Goal: Task Accomplishment & Management: Use online tool/utility

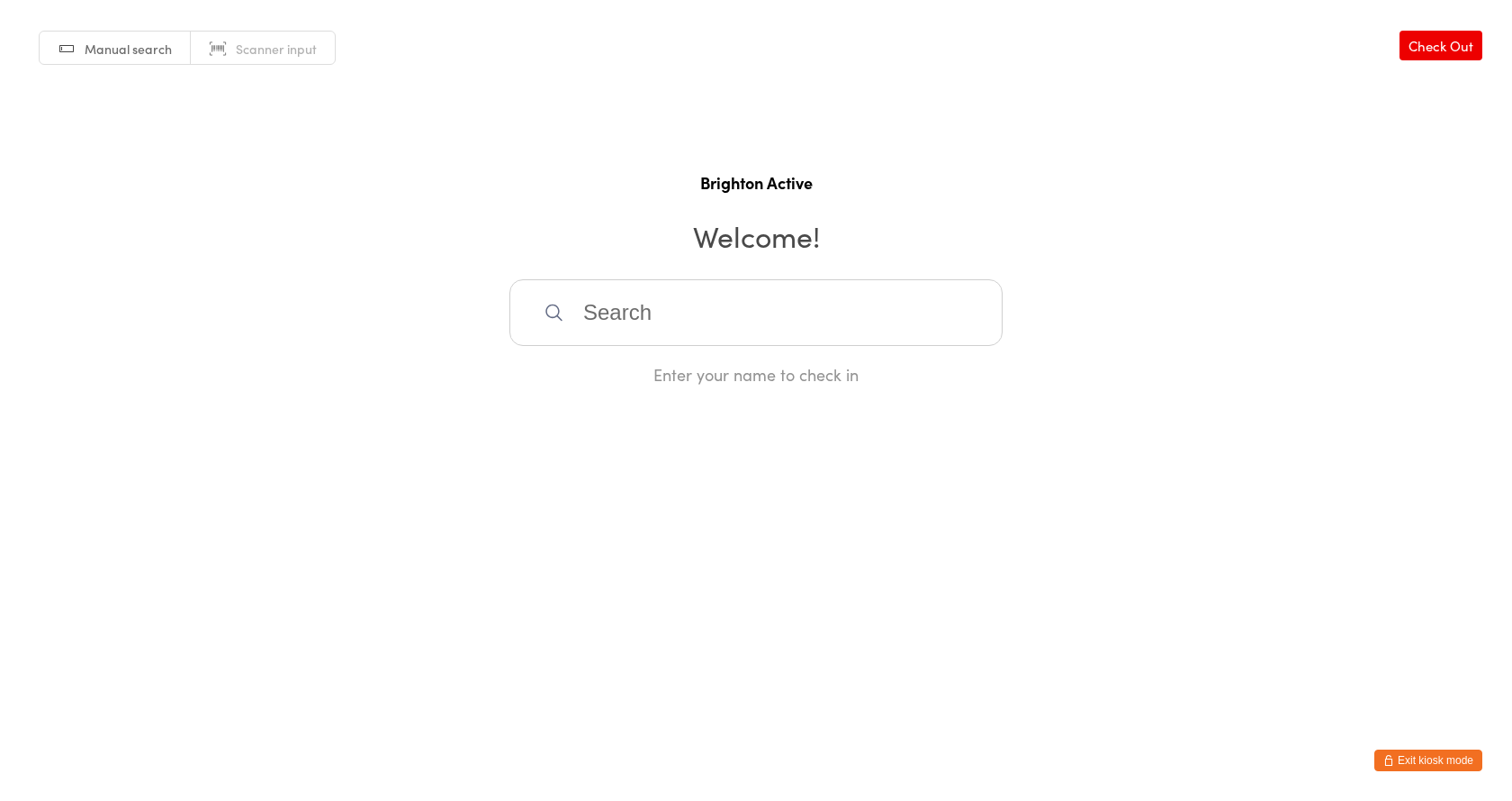
click at [1452, 746] on html "You have now entered Kiosk Mode. Members will be able to check themselves in us…" at bounding box center [756, 400] width 1512 height 801
click at [1451, 752] on button "Exit kiosk mode" at bounding box center [1428, 760] width 108 height 22
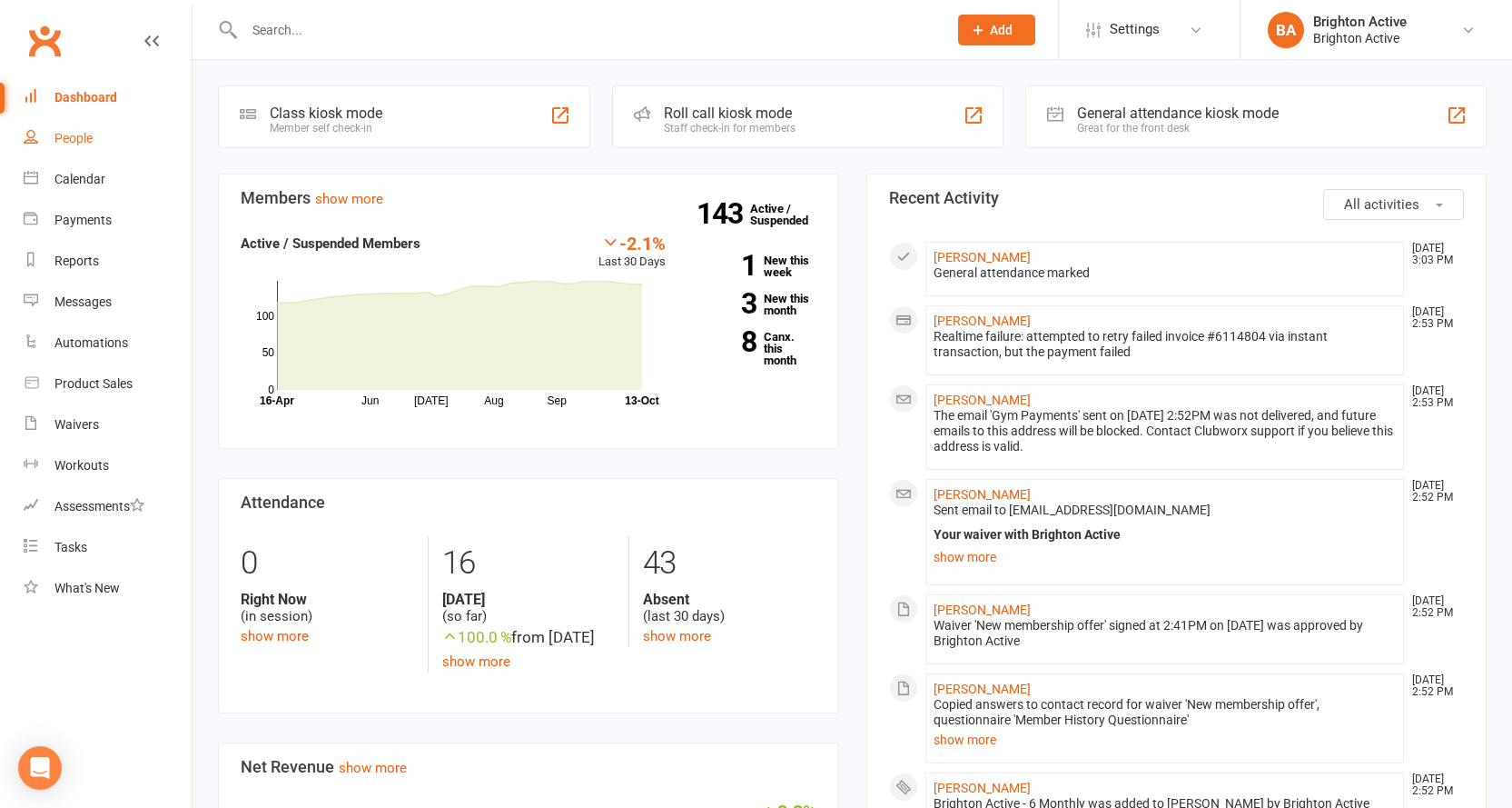
click at [83, 149] on link "People" at bounding box center [108, 138] width 168 height 41
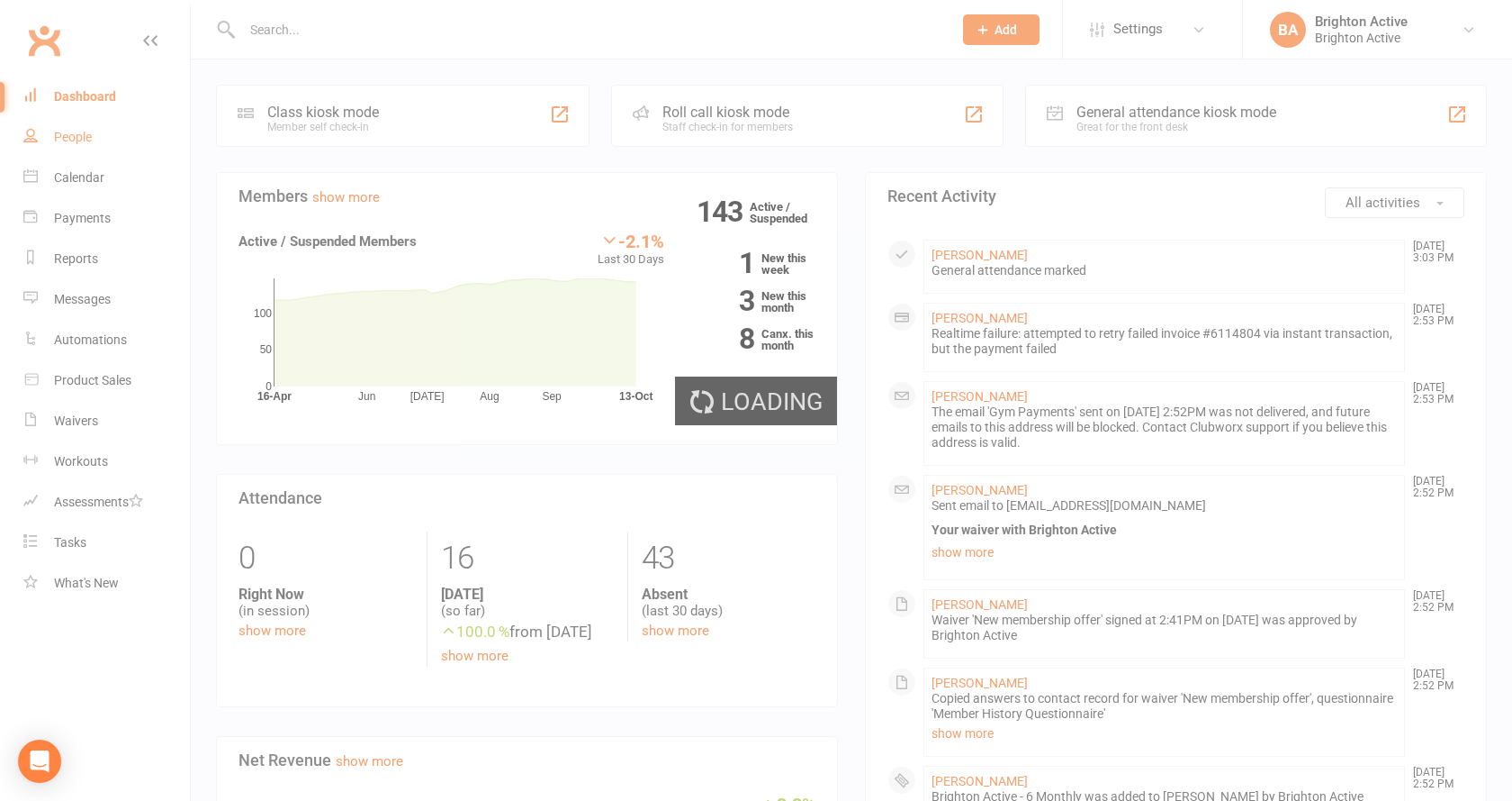
select select "true"
select select "100"
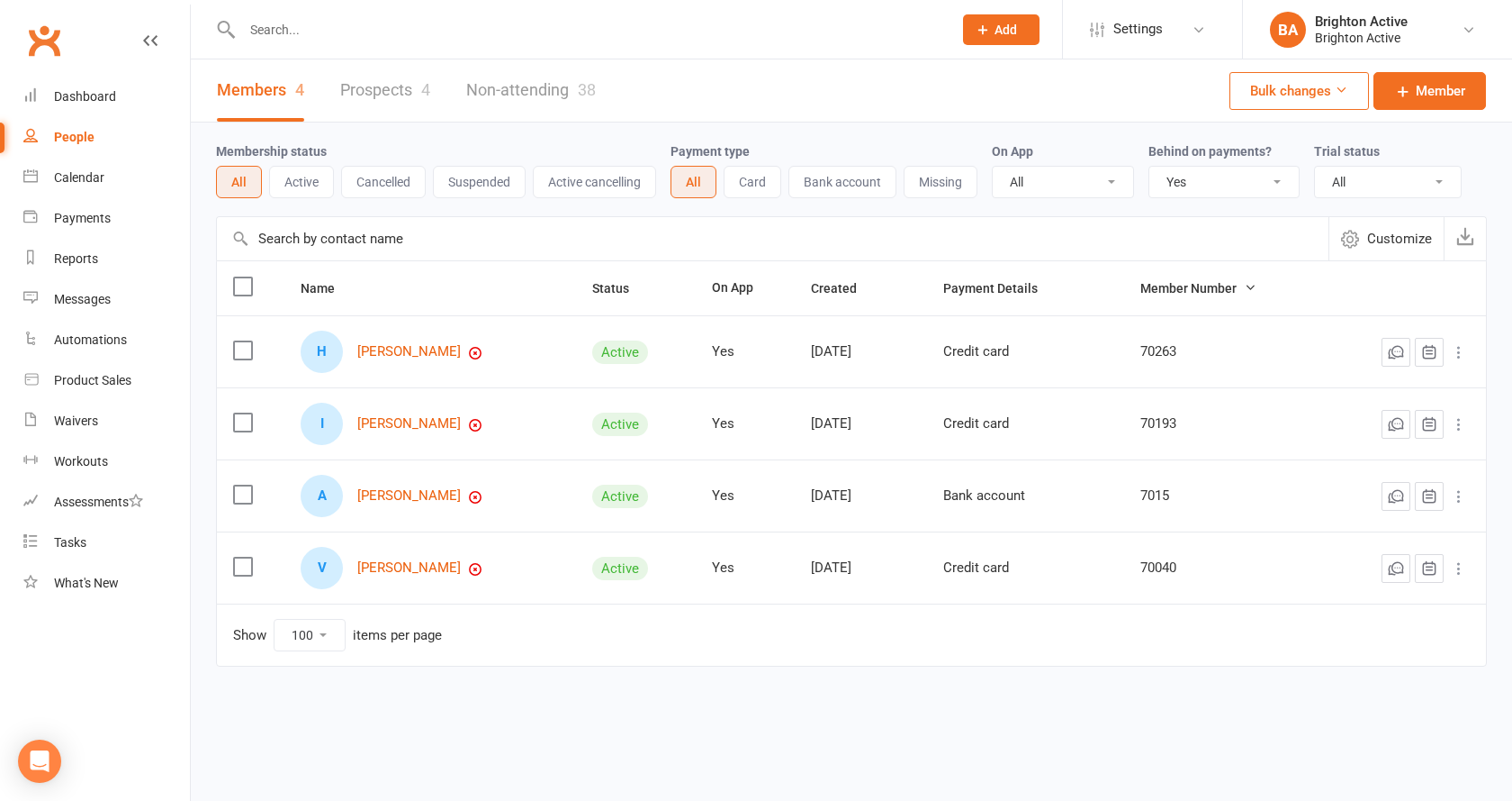
click at [1276, 193] on select "All No Yes" at bounding box center [1223, 182] width 149 height 31
select select
click at [1151, 168] on select "All No Yes" at bounding box center [1223, 182] width 149 height 31
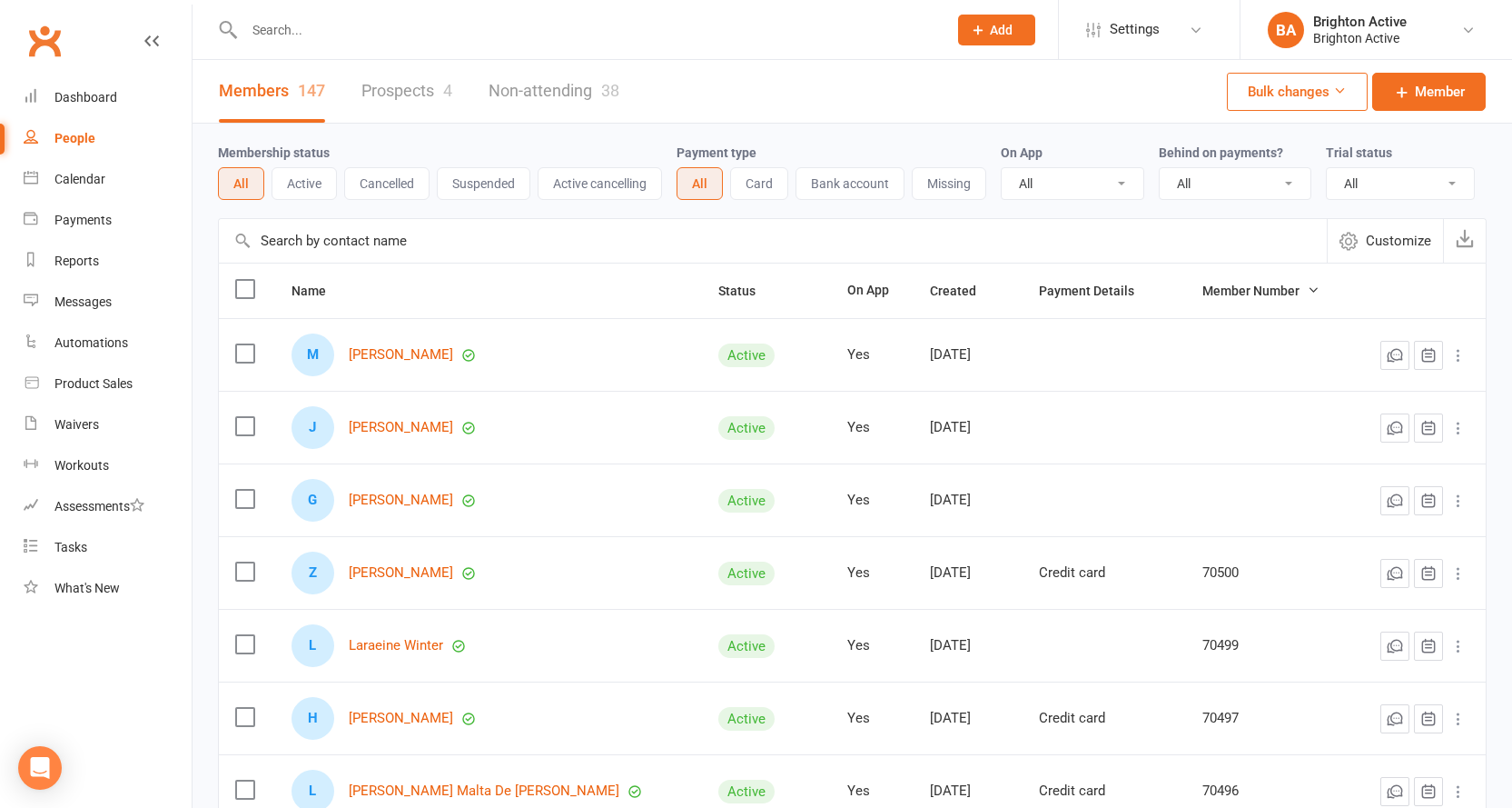
click at [87, 142] on div "People" at bounding box center [75, 137] width 41 height 14
click at [94, 112] on link "Dashboard" at bounding box center [108, 97] width 168 height 41
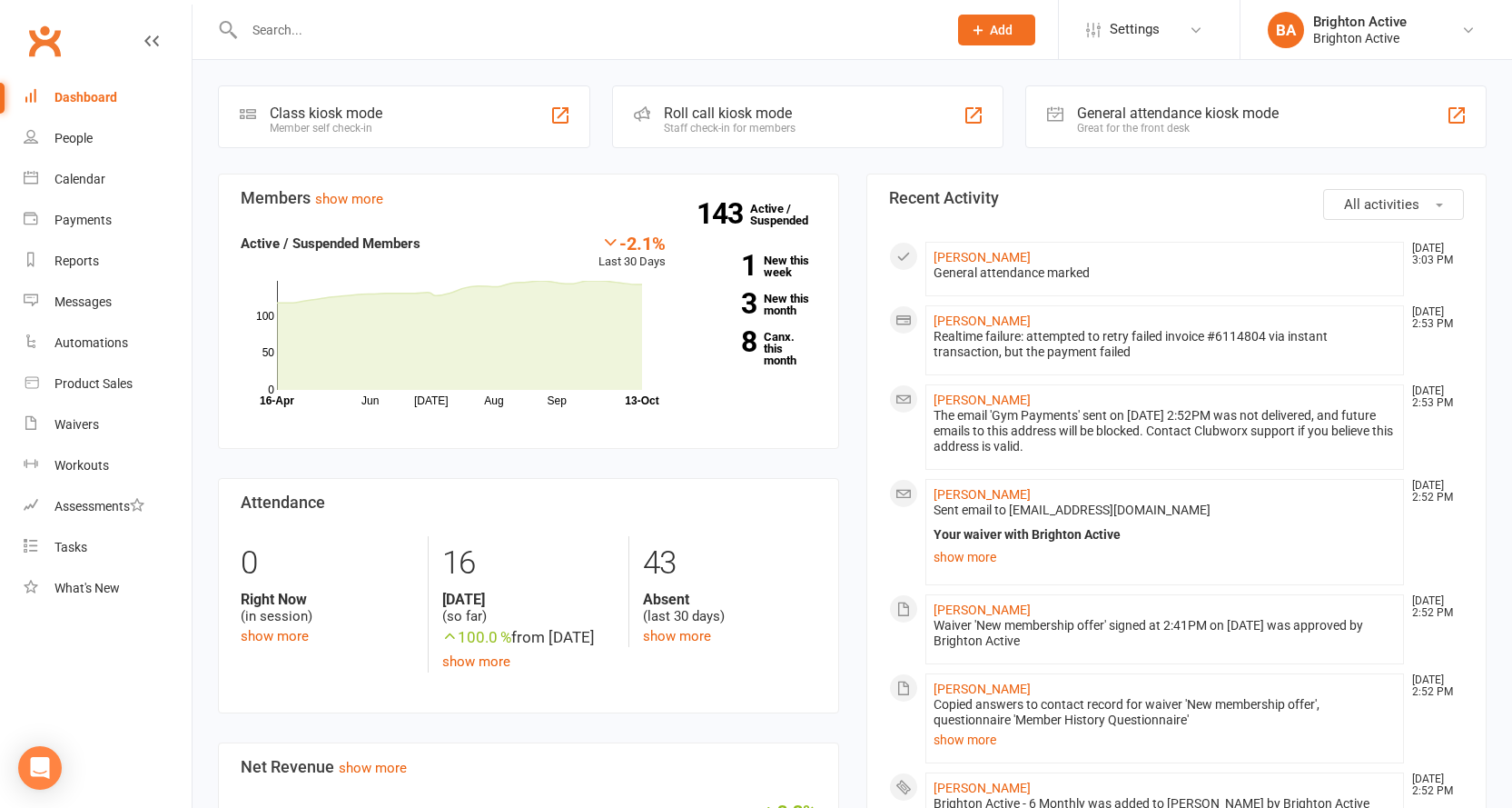
click at [1084, 110] on div "General attendance kiosk mode" at bounding box center [1177, 113] width 201 height 17
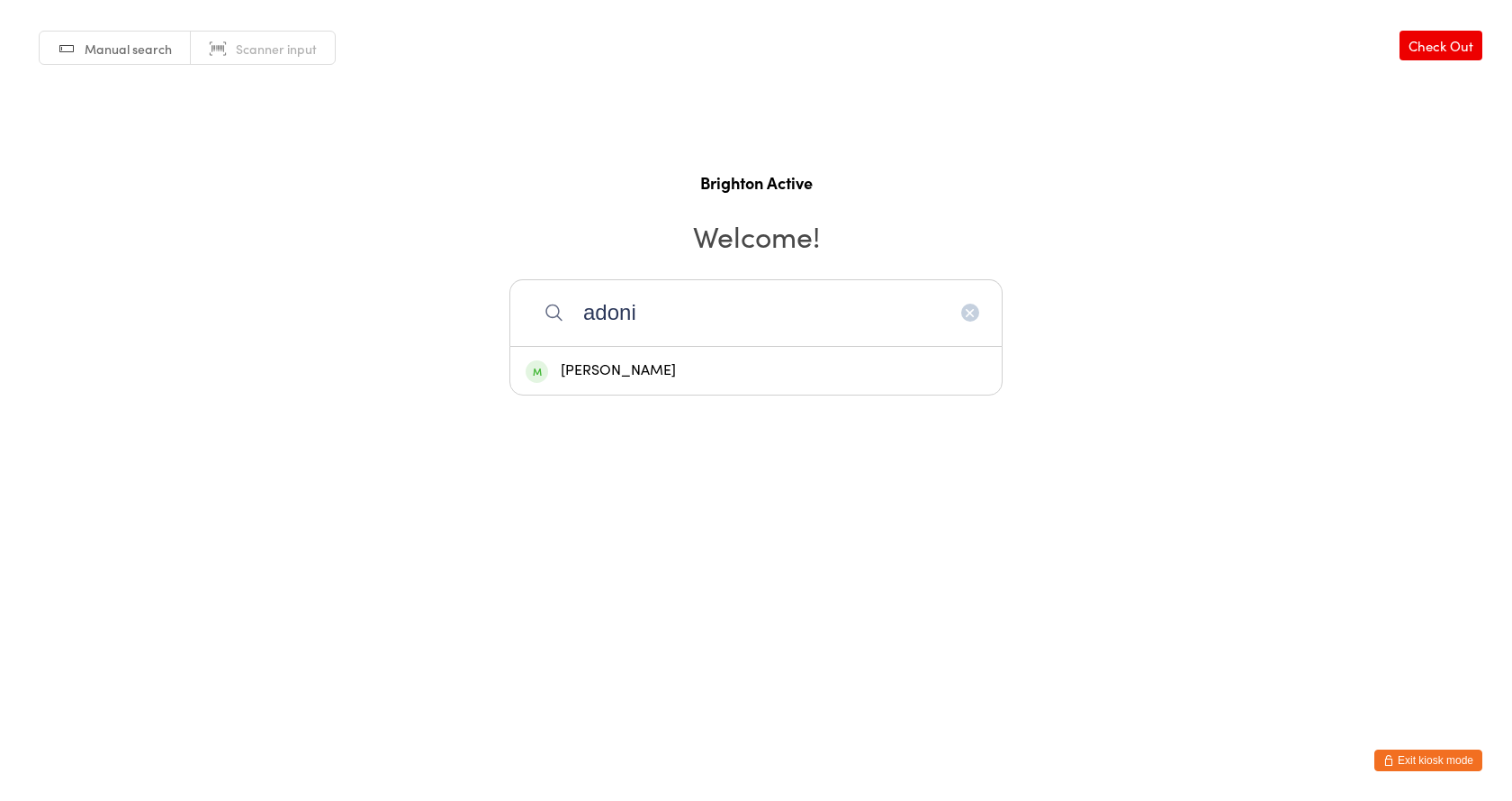
type input "adoni"
click at [794, 387] on div "[PERSON_NAME]" at bounding box center [756, 370] width 491 height 48
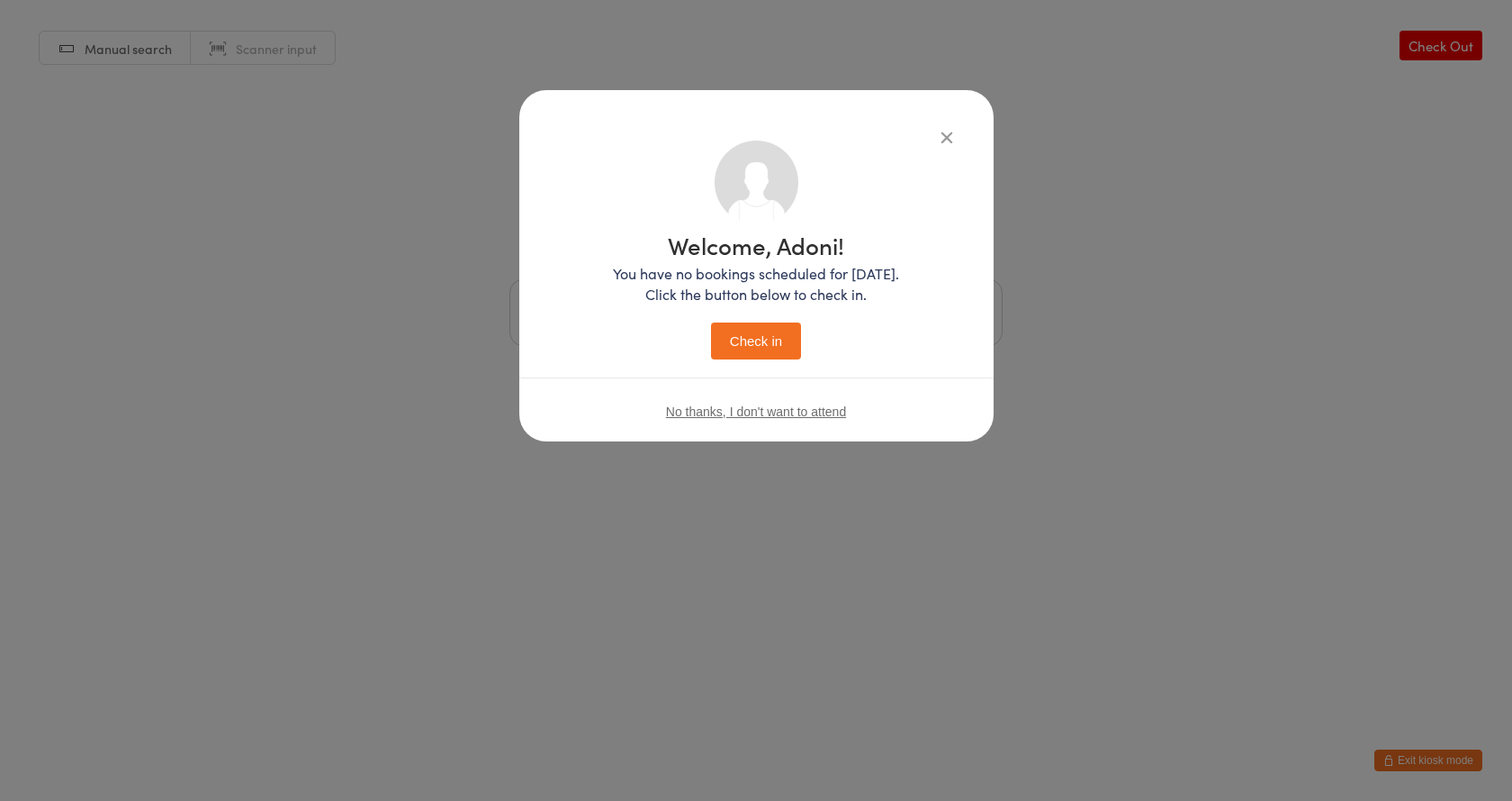
click at [757, 346] on button "Check in" at bounding box center [756, 340] width 90 height 37
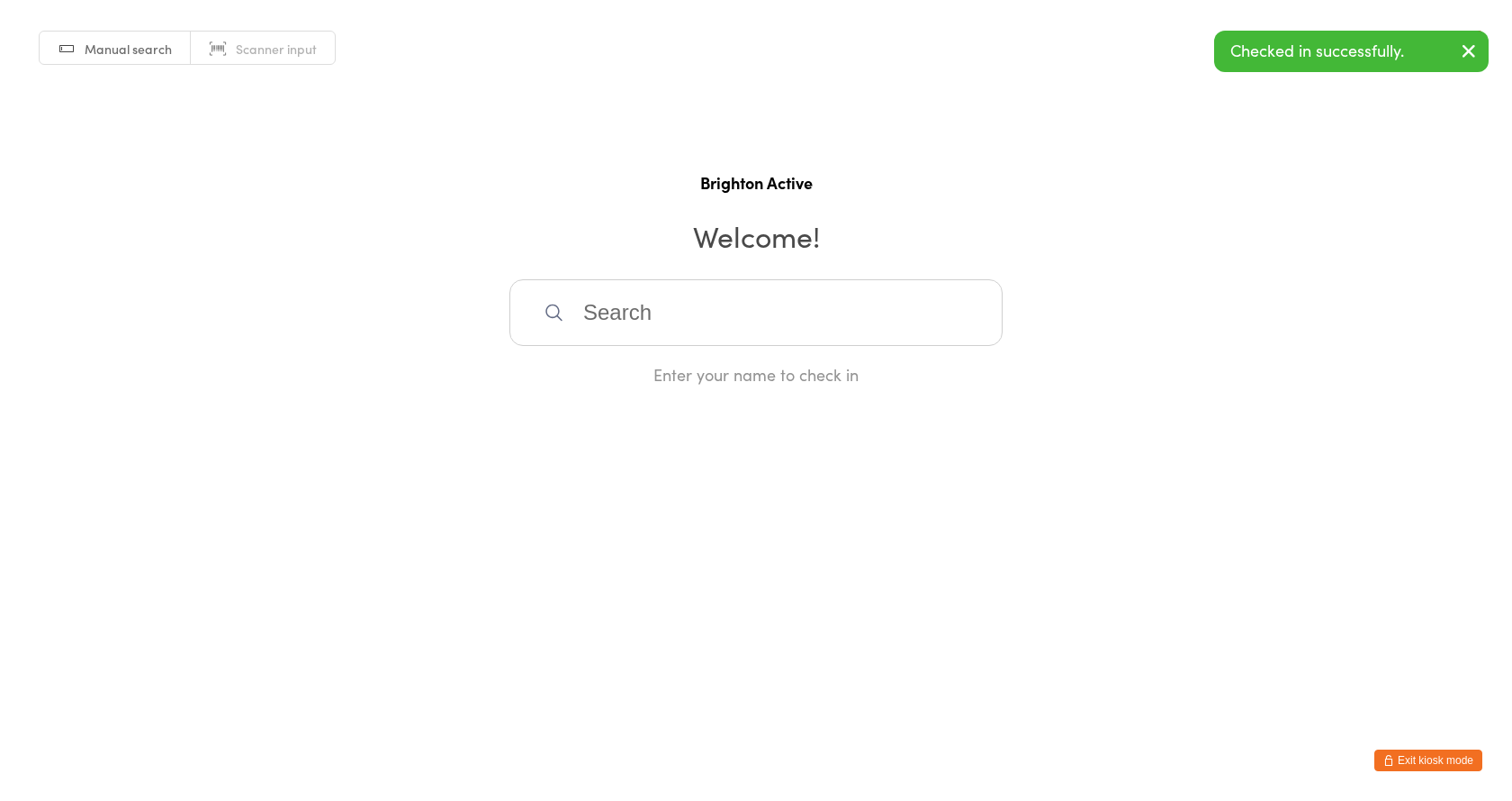
click at [1433, 763] on button "Exit kiosk mode" at bounding box center [1428, 760] width 108 height 22
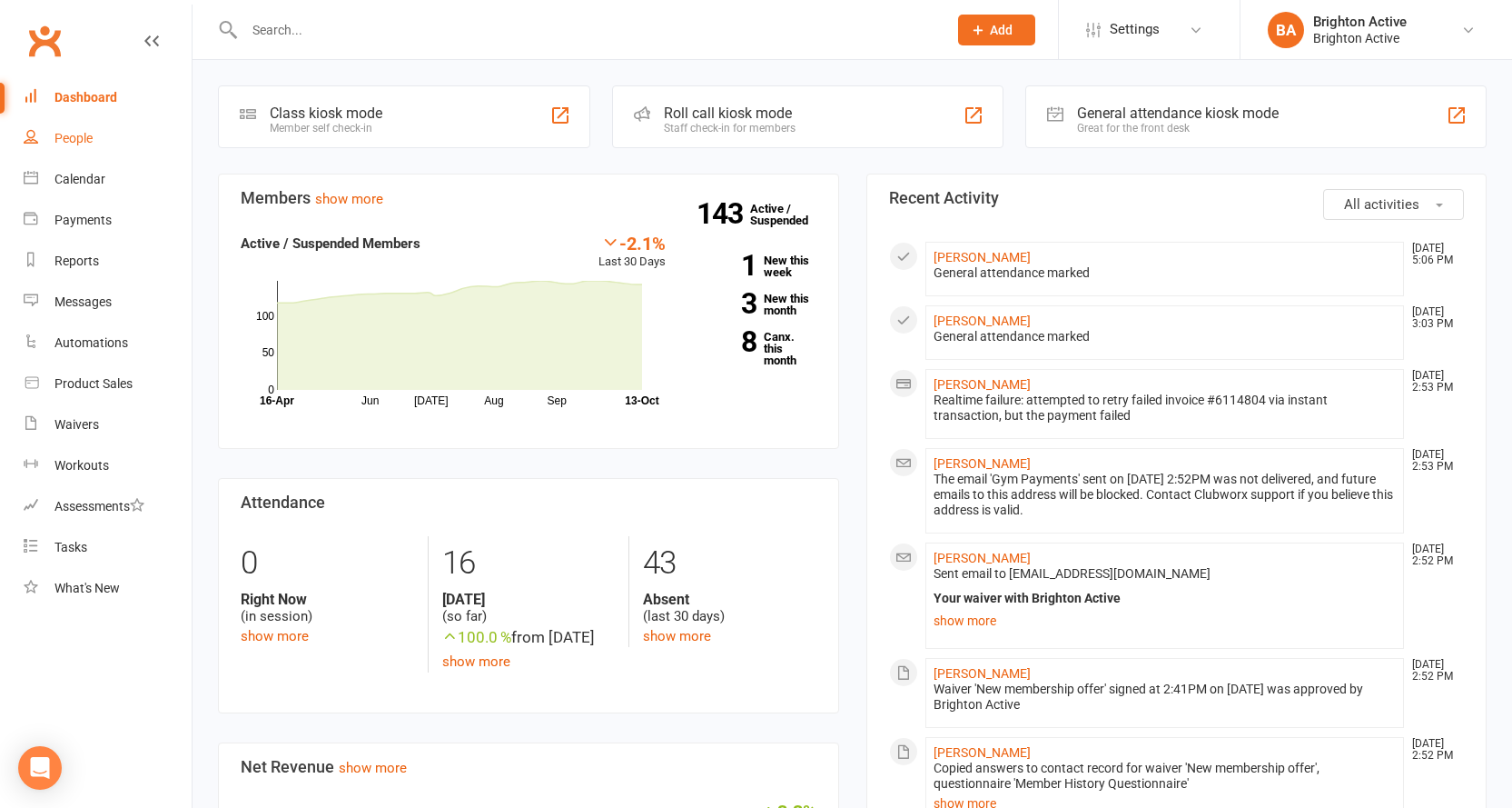
click at [96, 135] on link "People" at bounding box center [108, 138] width 168 height 41
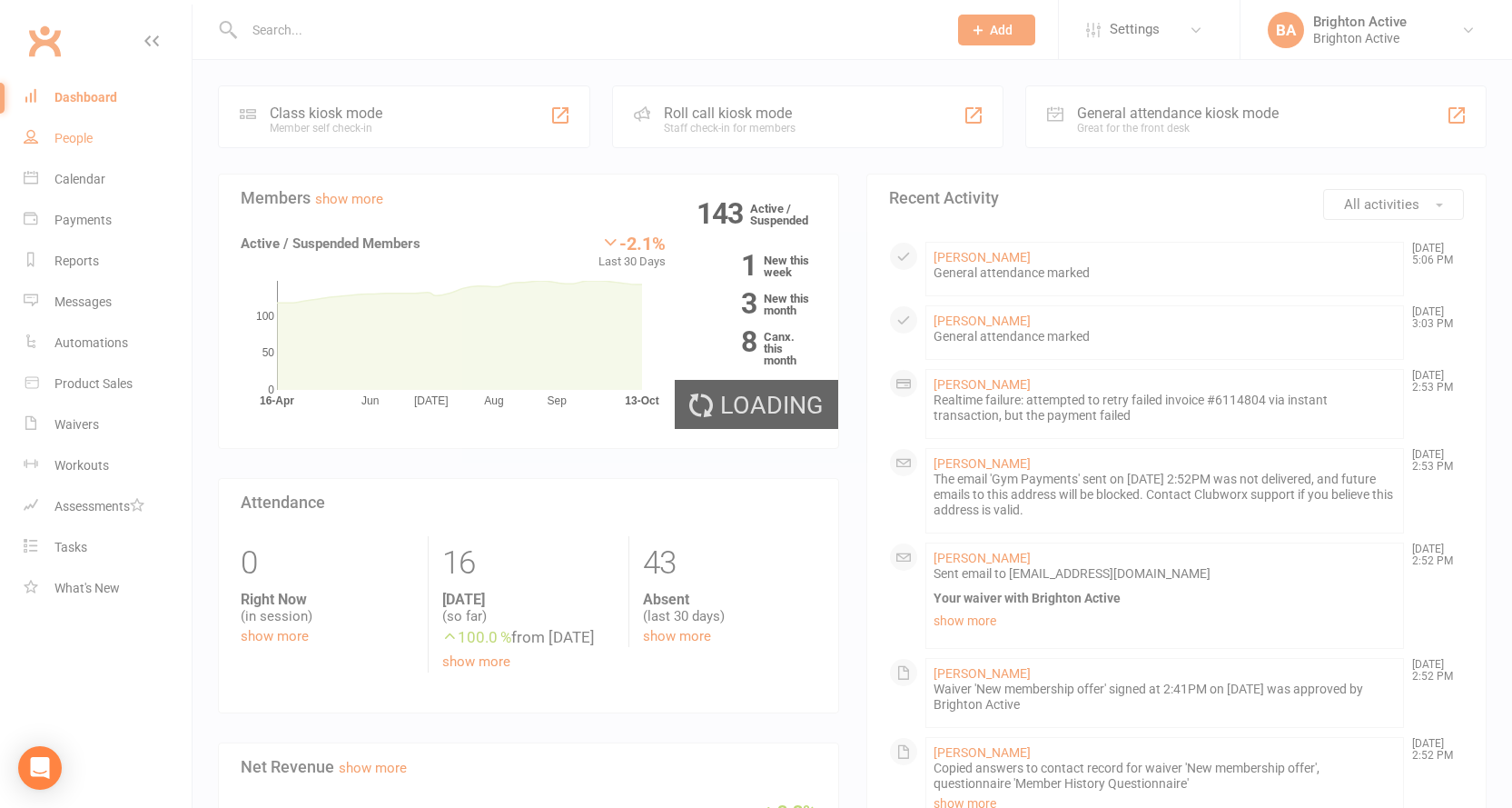
select select "100"
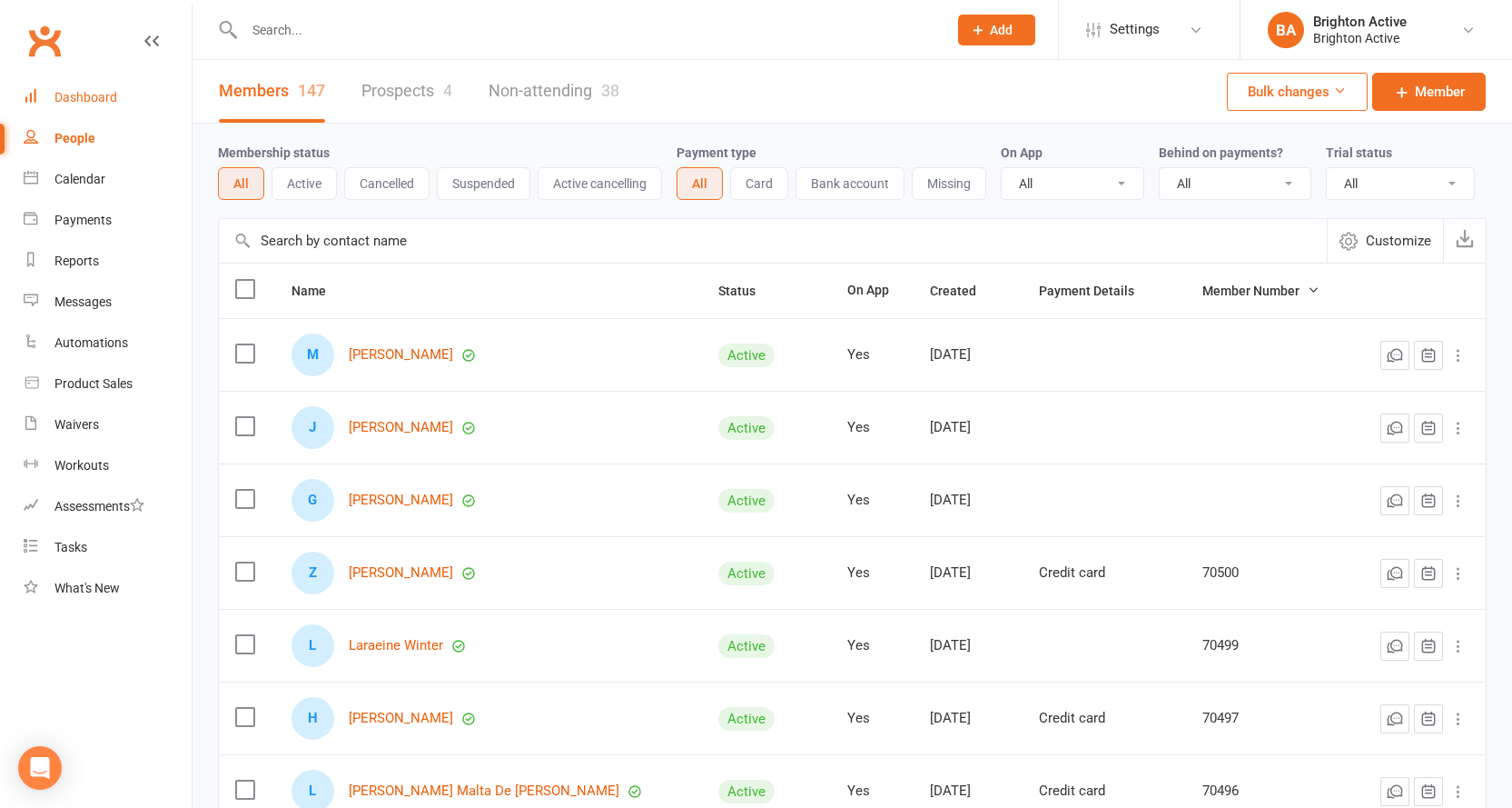
click at [87, 103] on div "Dashboard" at bounding box center [86, 97] width 62 height 14
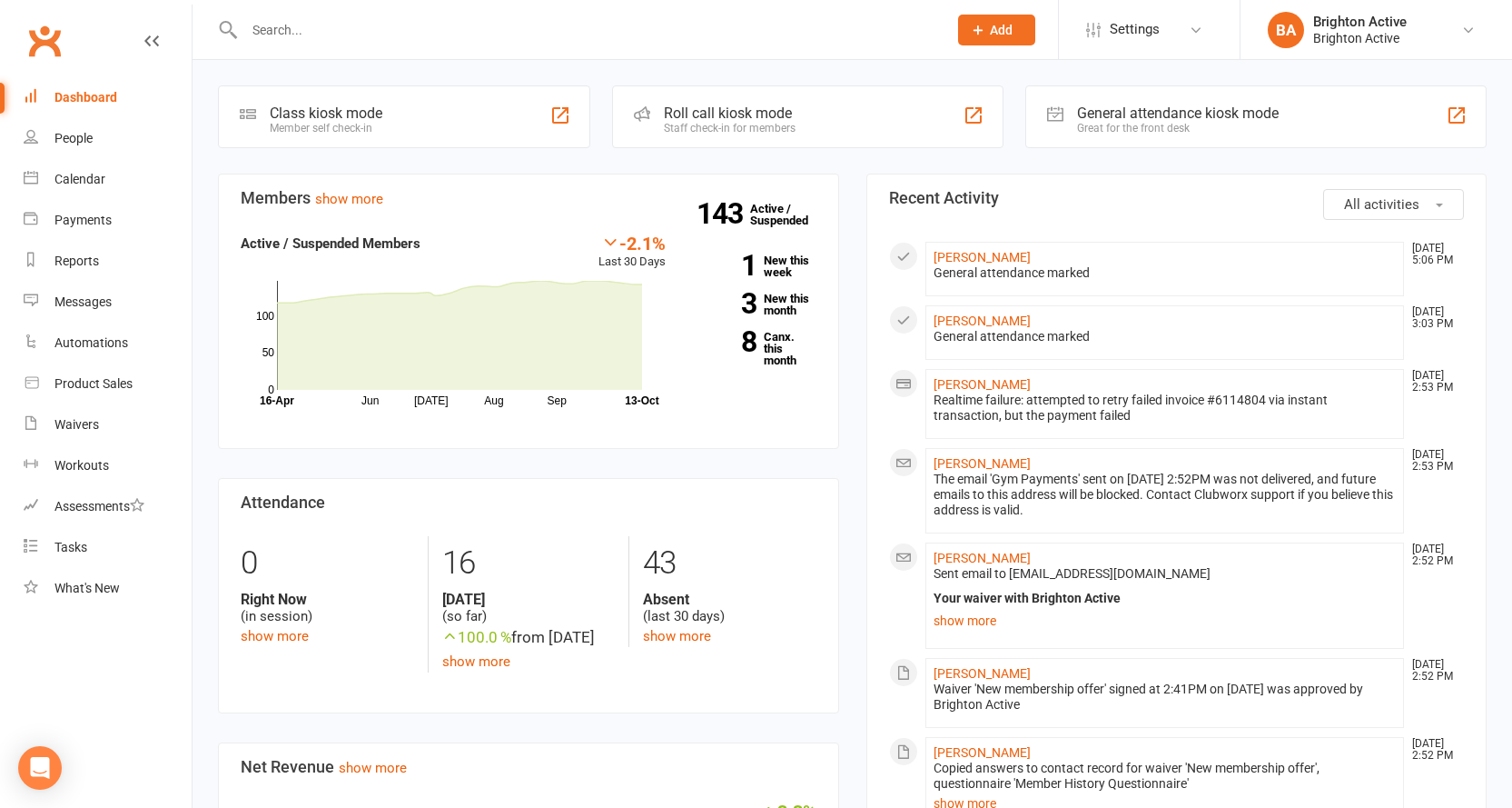
click at [1149, 132] on div "Great for the front desk" at bounding box center [1177, 128] width 201 height 12
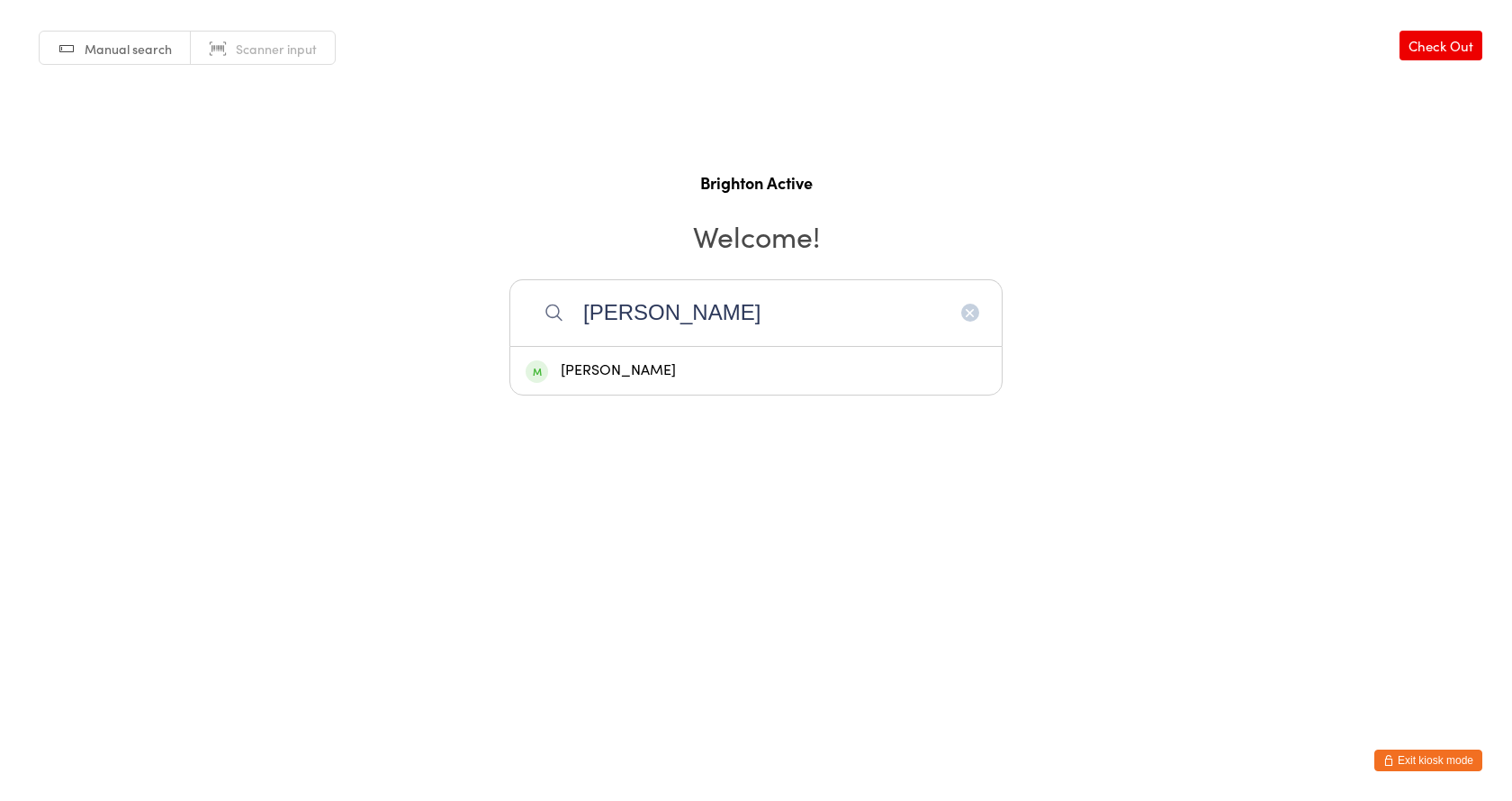
type input "[PERSON_NAME]"
click at [735, 368] on div "[PERSON_NAME]" at bounding box center [756, 370] width 461 height 24
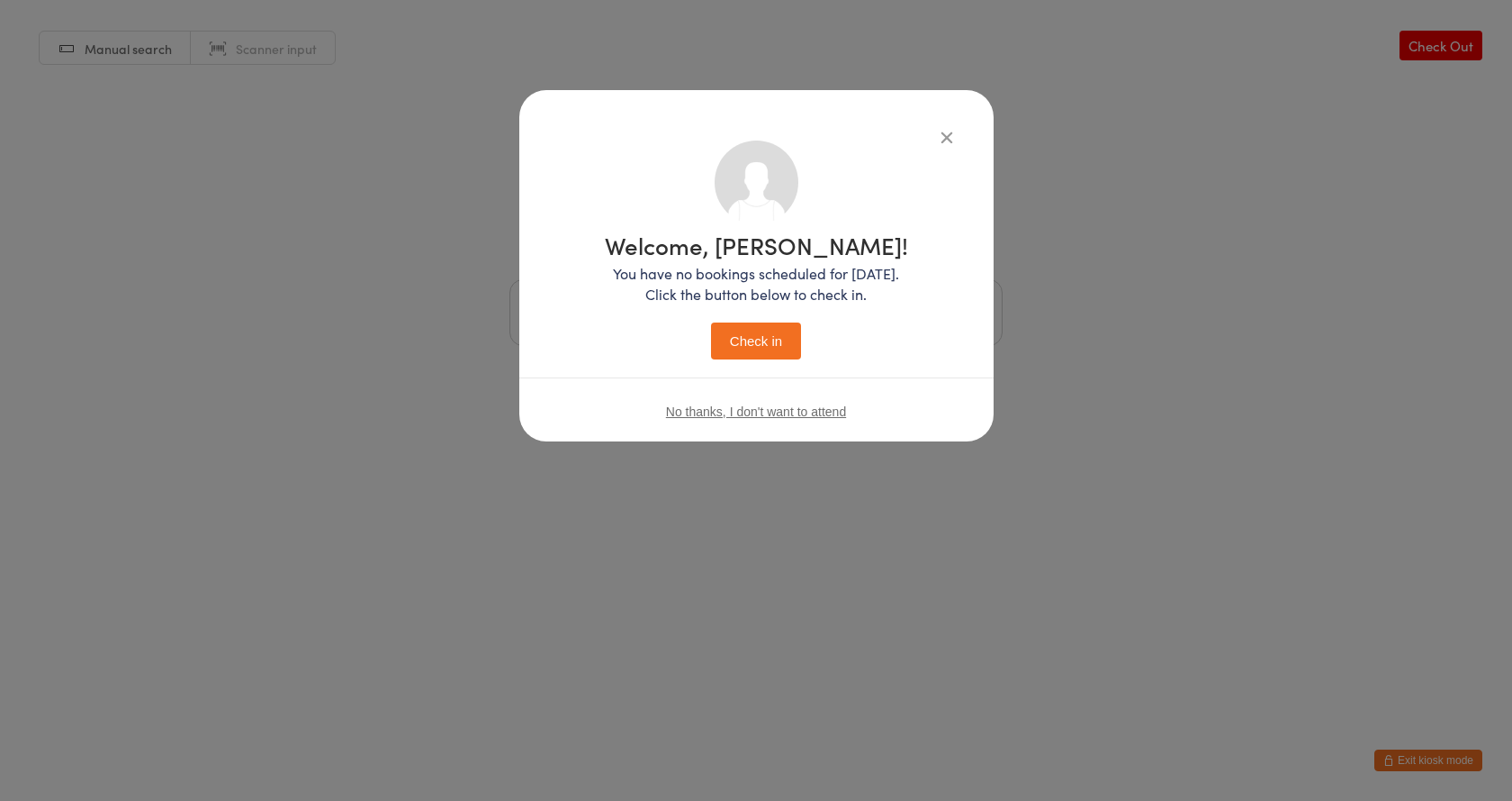
drag, startPoint x: 729, startPoint y: 313, endPoint x: 734, endPoint y: 326, distance: 13.9
click at [730, 315] on div "Welcome, [PERSON_NAME]! You have no bookings scheduled for [DATE]. Click the bu…" at bounding box center [756, 296] width 304 height 126
click at [738, 335] on button "Check in" at bounding box center [756, 340] width 90 height 37
